Goal: Use online tool/utility: Utilize a website feature to perform a specific function

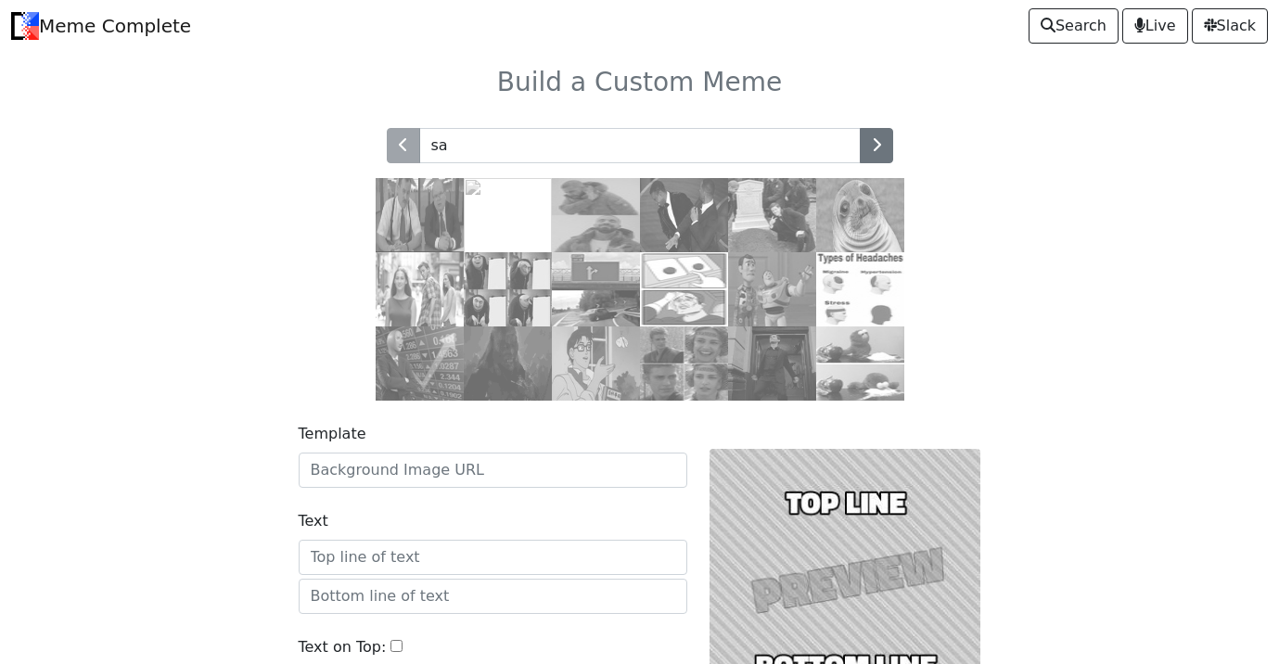
type input "s"
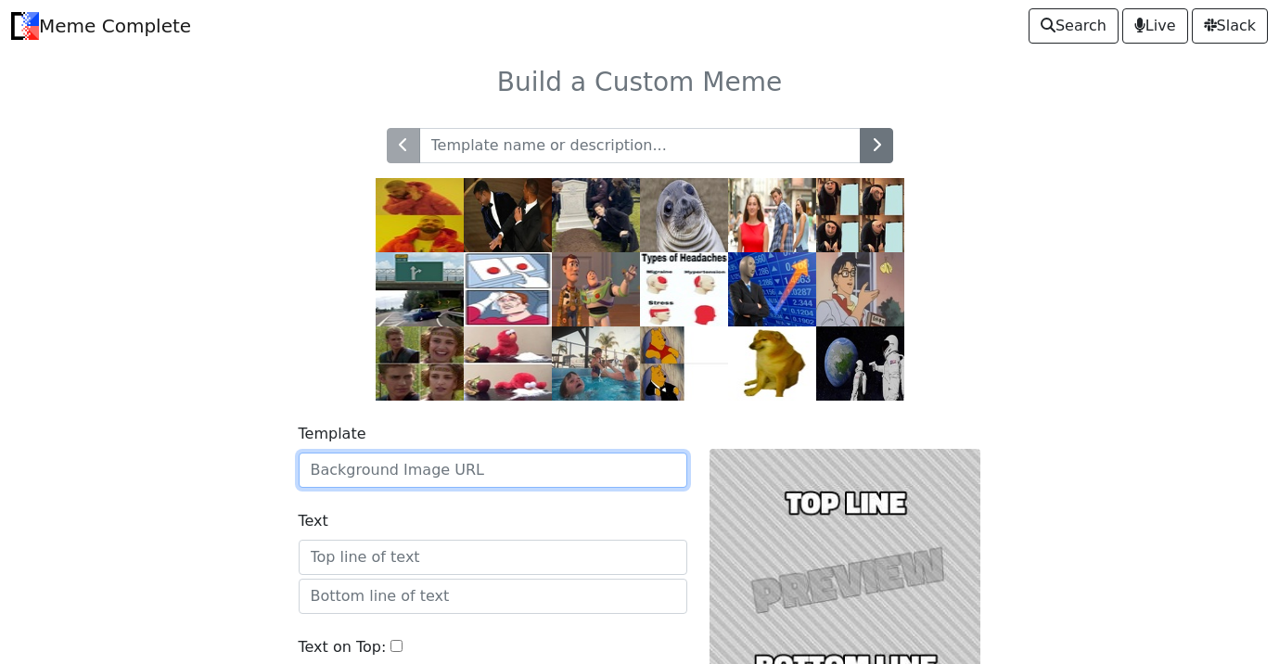
click at [483, 460] on input "Template" at bounding box center [493, 470] width 389 height 35
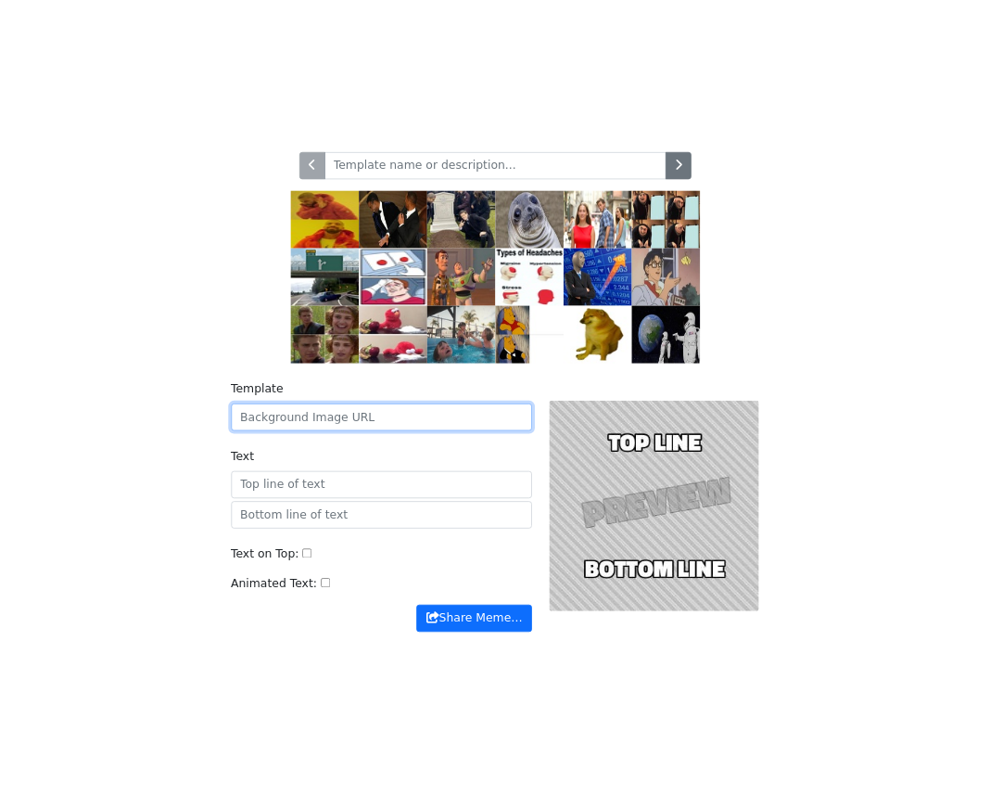
scroll to position [89, 0]
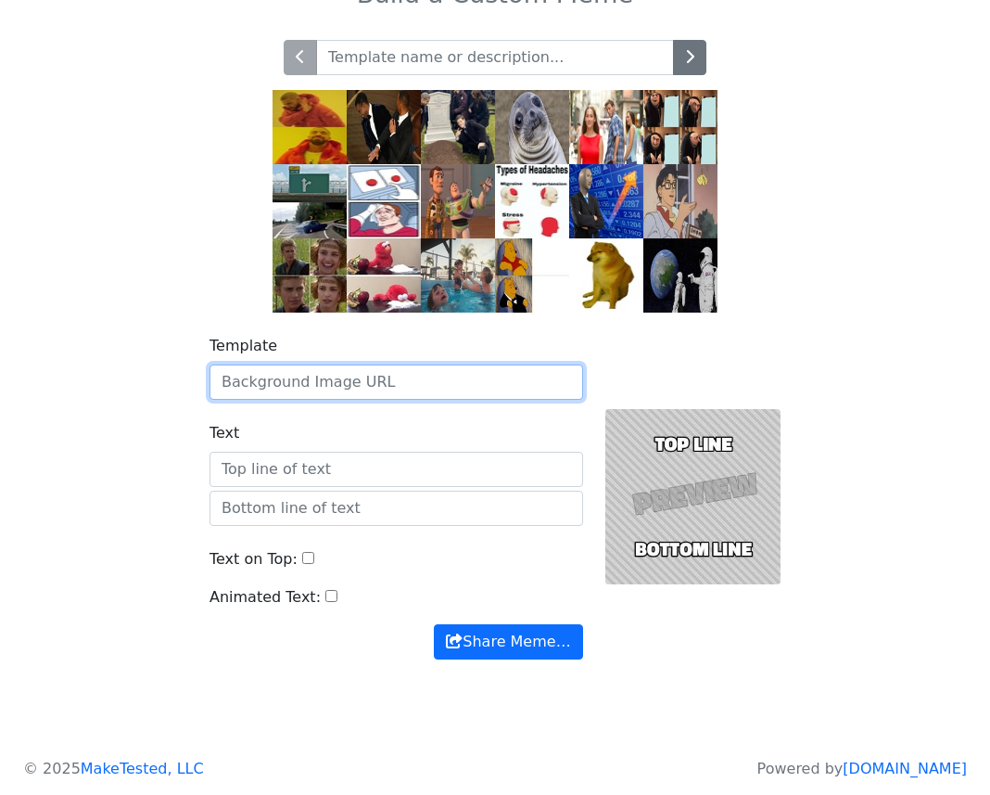
click at [353, 389] on input "Template" at bounding box center [397, 381] width 374 height 35
click at [352, 382] on input "Template" at bounding box center [397, 381] width 374 height 35
paste input "https://i.imgur.com/5jPEaRT.jpeg"
type input "https://i.imgur.com/5jPEaRT.jpeg"
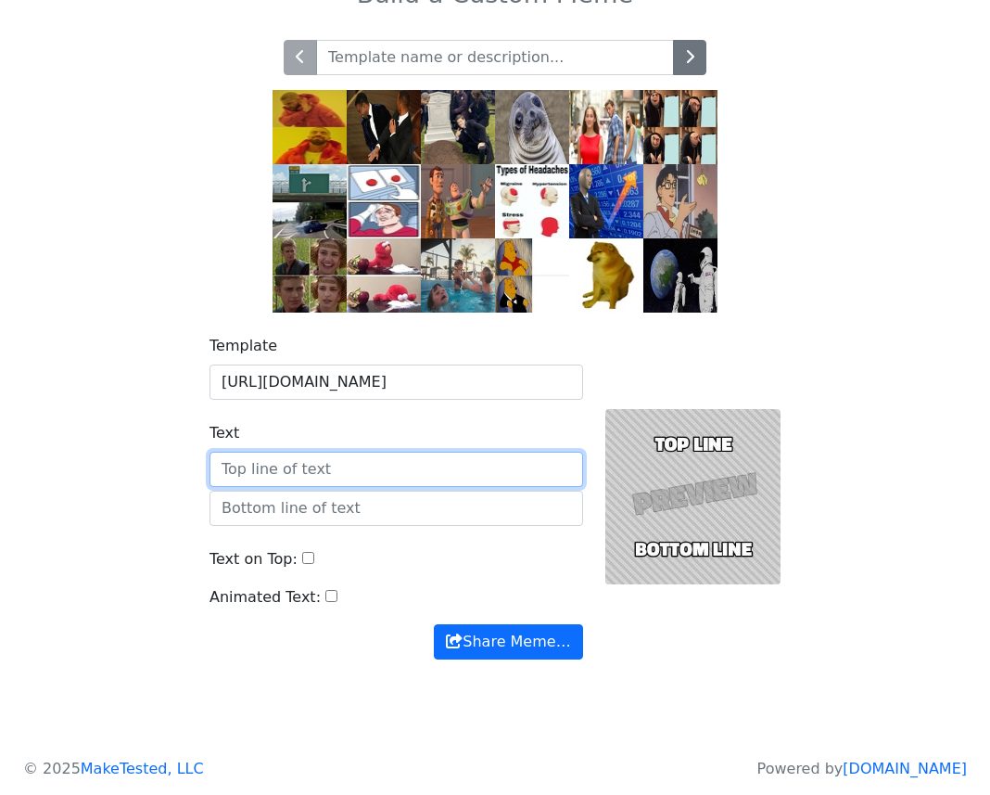
click at [318, 468] on input "Text" at bounding box center [397, 469] width 374 height 35
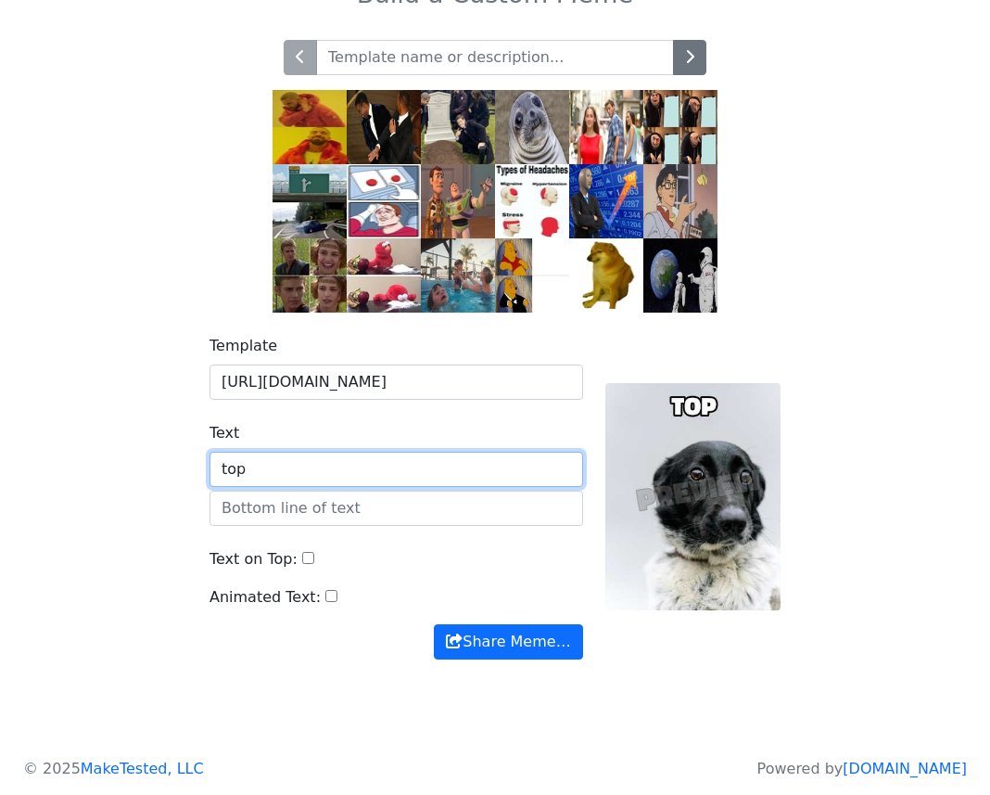
type input "top"
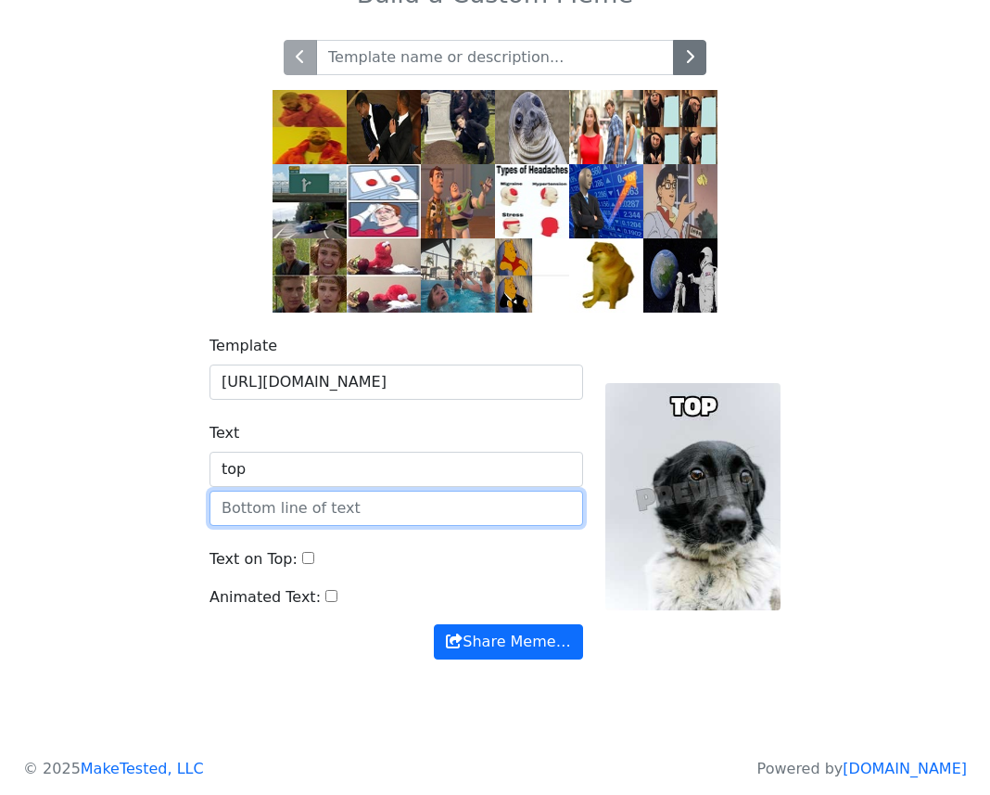
drag, startPoint x: 318, startPoint y: 468, endPoint x: 318, endPoint y: 507, distance: 38.9
click at [318, 507] on input "text" at bounding box center [397, 508] width 374 height 35
type input "bottom"
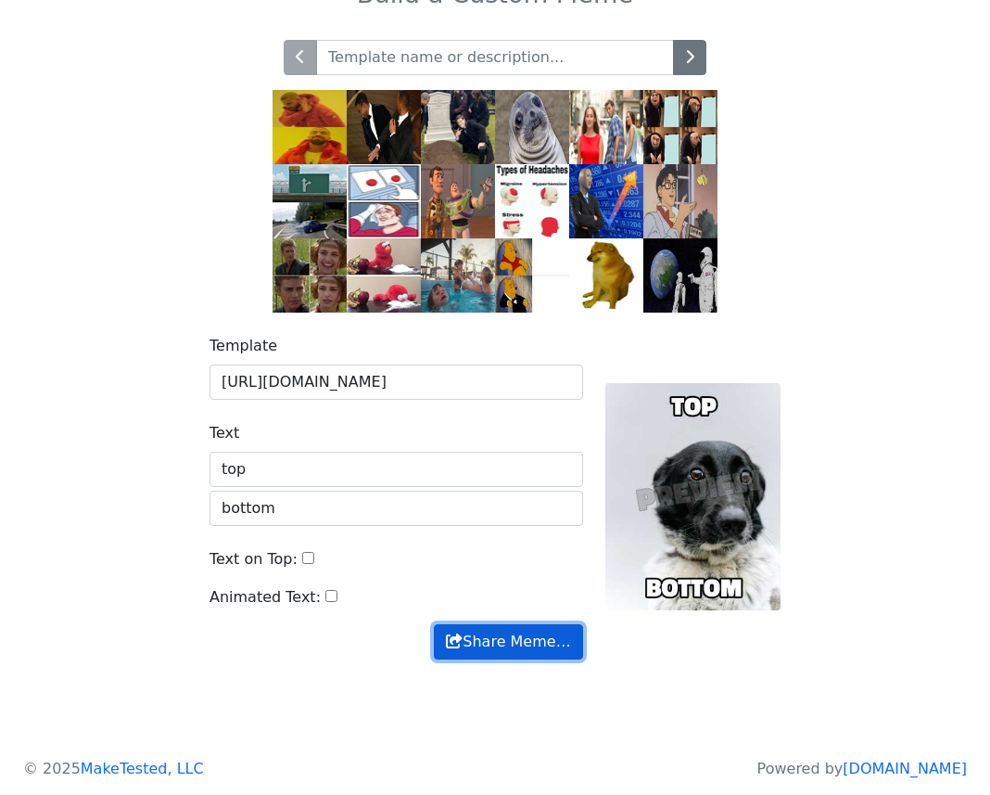
click at [498, 644] on button "Share Meme…" at bounding box center [508, 641] width 148 height 35
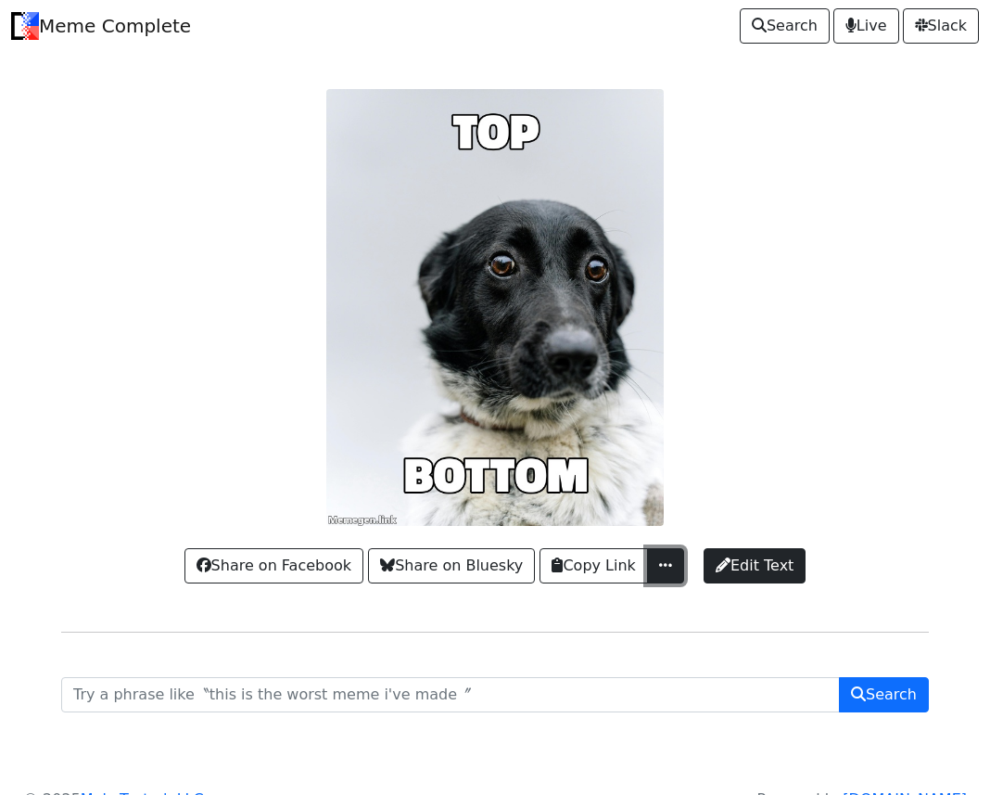
click at [662, 558] on span "button" at bounding box center [666, 564] width 19 height 15
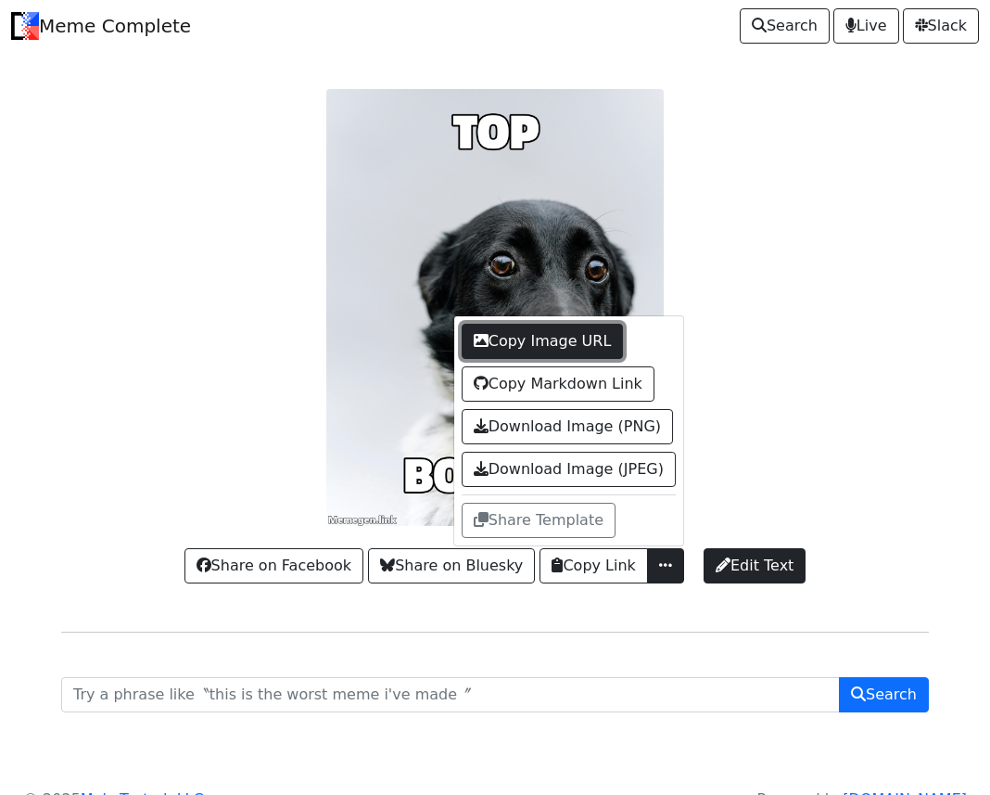
click at [581, 337] on button "Copy Image URL" at bounding box center [543, 341] width 162 height 35
